Goal: Use online tool/utility: Utilize a website feature to perform a specific function

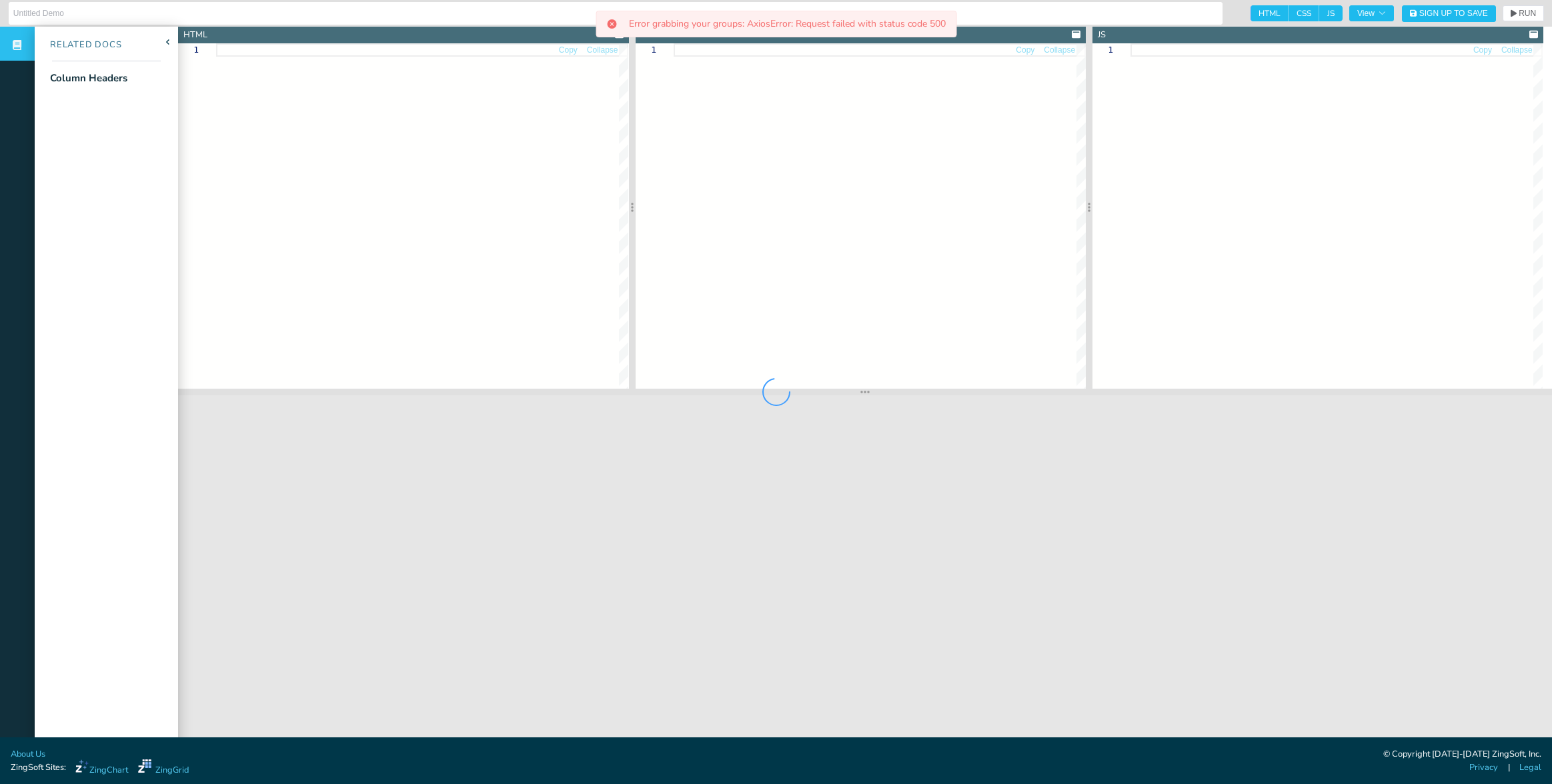
type input "User Defined Nested Headers"
type textarea "<!DOCTYPE html> <html> <head> <meta charset="utf-8"> <title>ZingGrid: Simple Gr…"
type textarea ".zg-body {background:#e6e6e6;}"
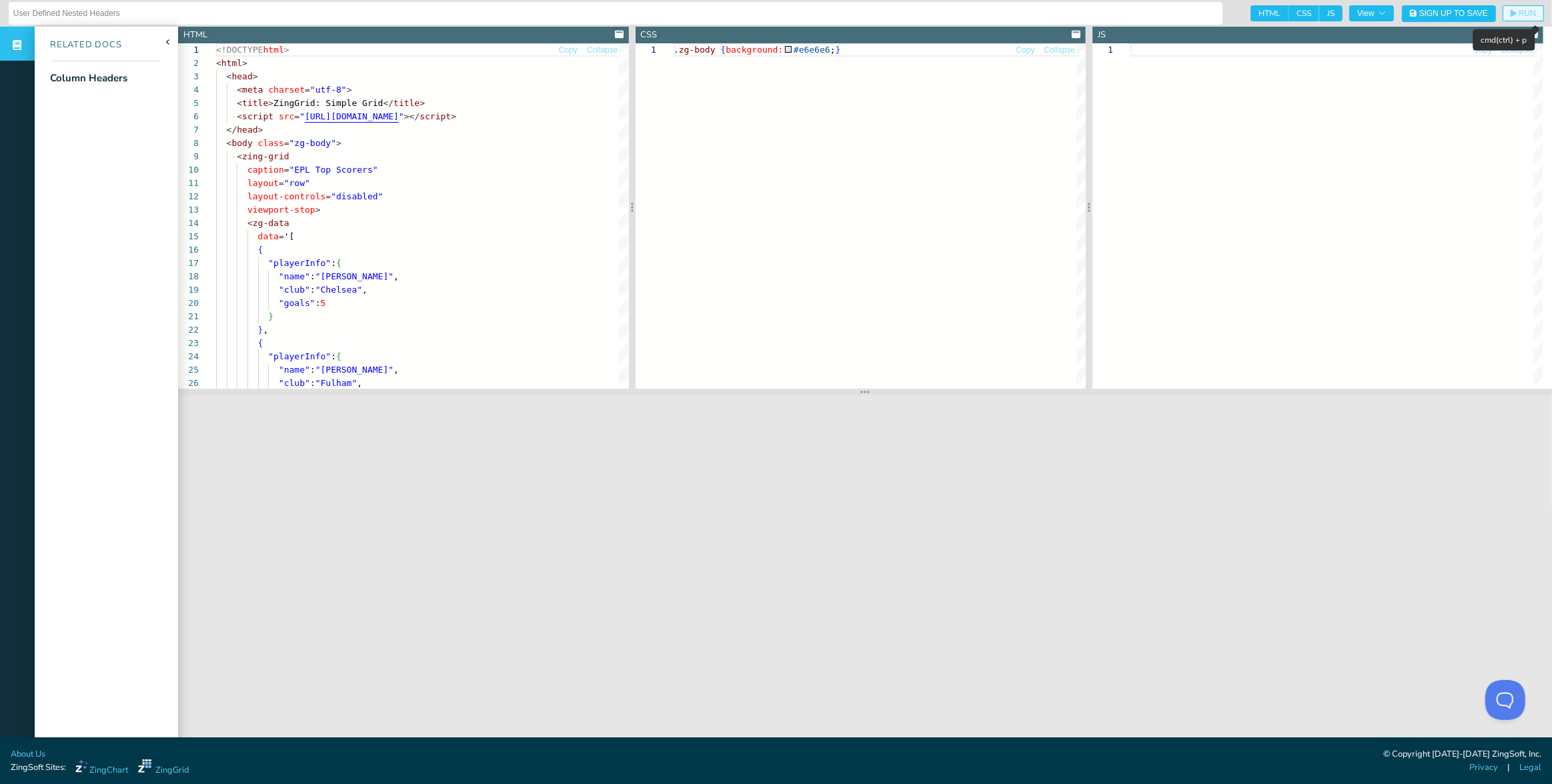
click at [1519, 16] on span "RUN" at bounding box center [1527, 13] width 18 height 8
